Goal: Transaction & Acquisition: Book appointment/travel/reservation

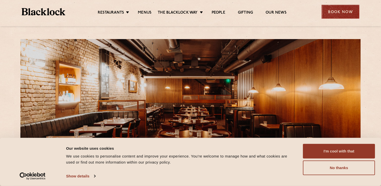
click at [342, 15] on div "Book Now" at bounding box center [340, 12] width 38 height 14
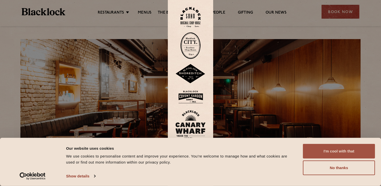
click at [333, 157] on button "I'm cool with that" at bounding box center [339, 151] width 72 height 15
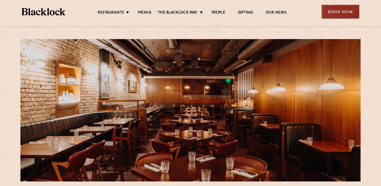
click at [344, 13] on div "Book Now" at bounding box center [340, 12] width 38 height 14
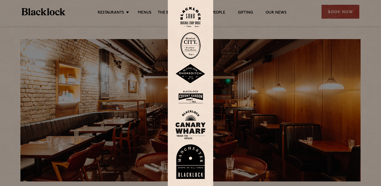
click at [185, 94] on img at bounding box center [190, 97] width 30 height 16
